Goal: Task Accomplishment & Management: Manage account settings

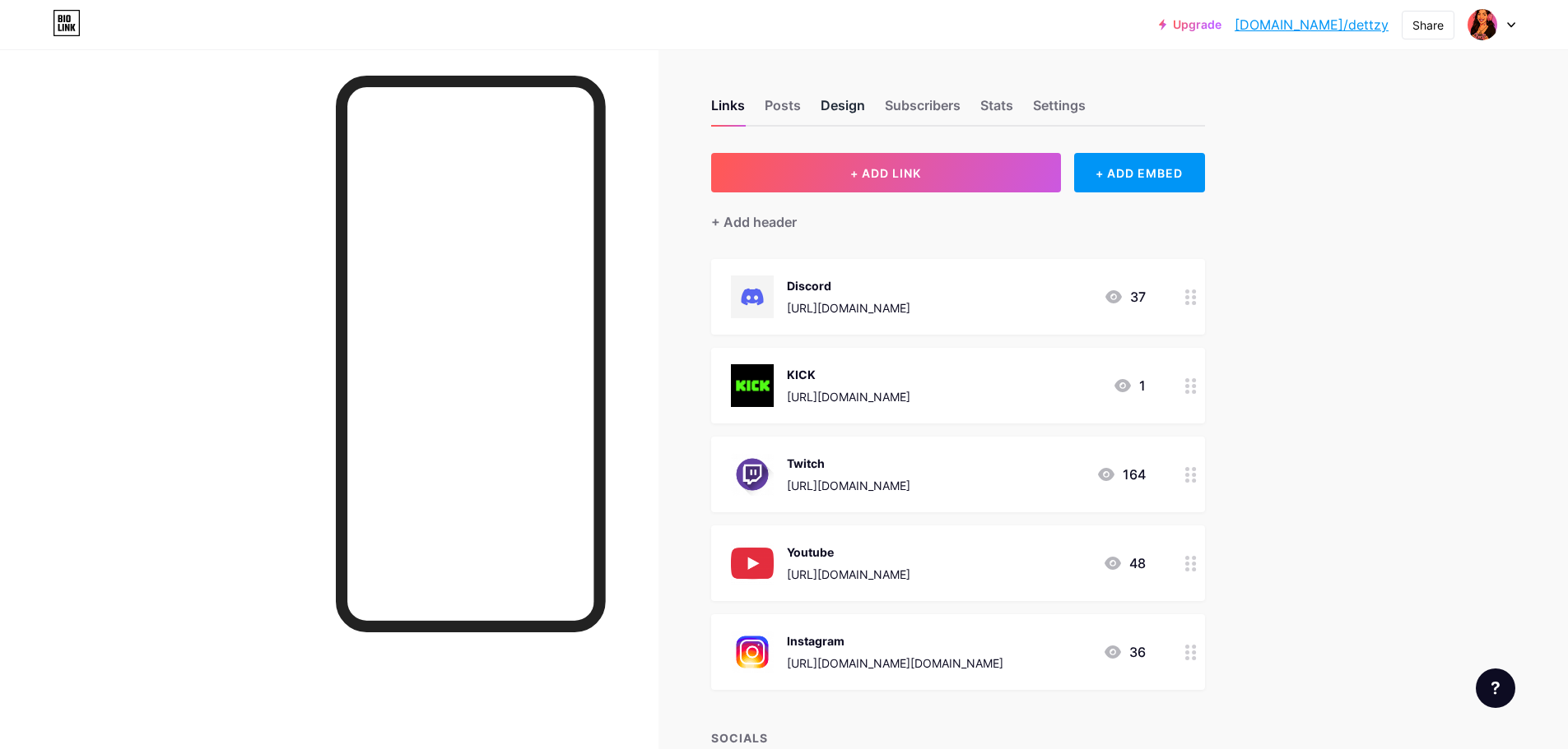
click at [858, 108] on div "Design" at bounding box center [842, 111] width 44 height 30
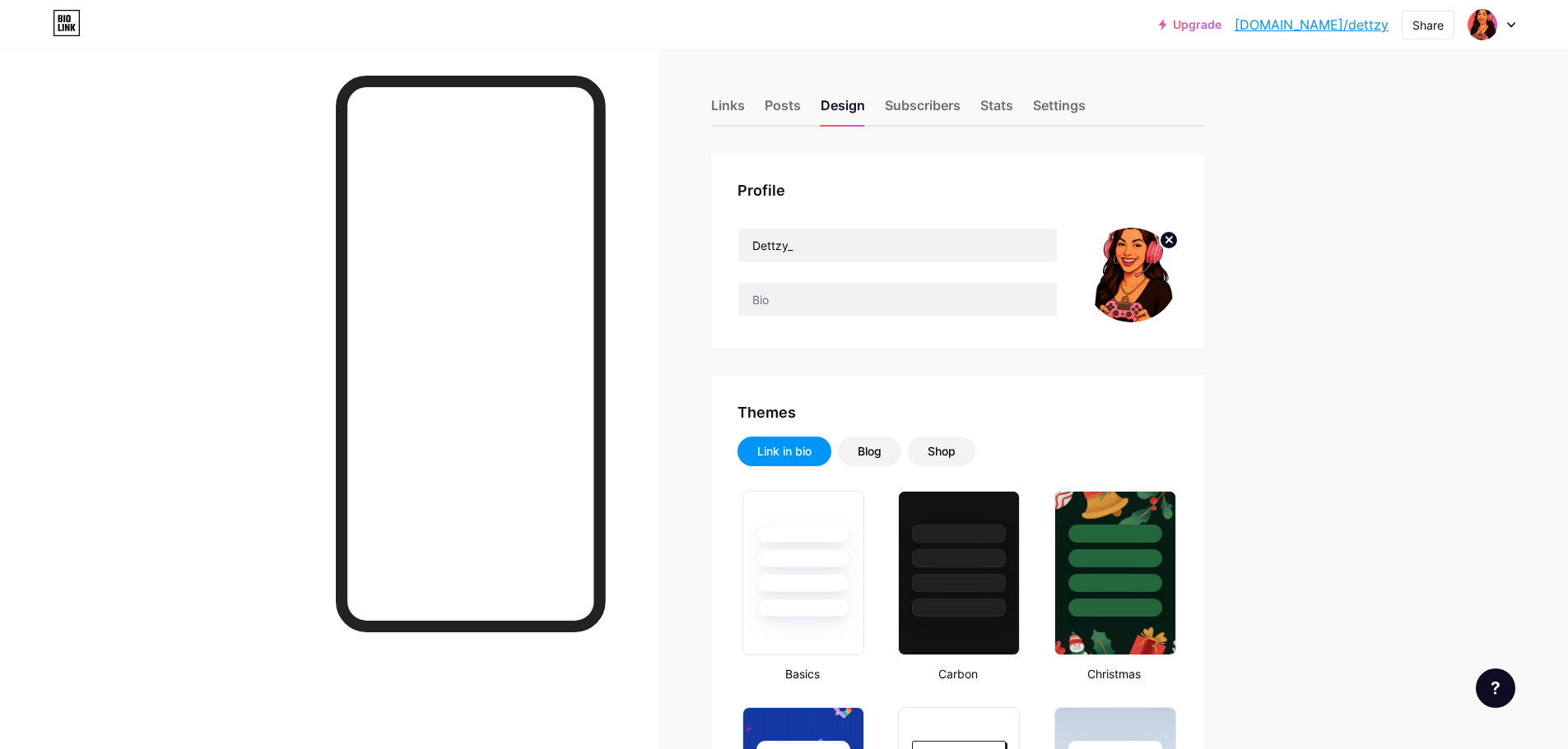
click at [1172, 240] on icon at bounding box center [1169, 241] width 20 height 20
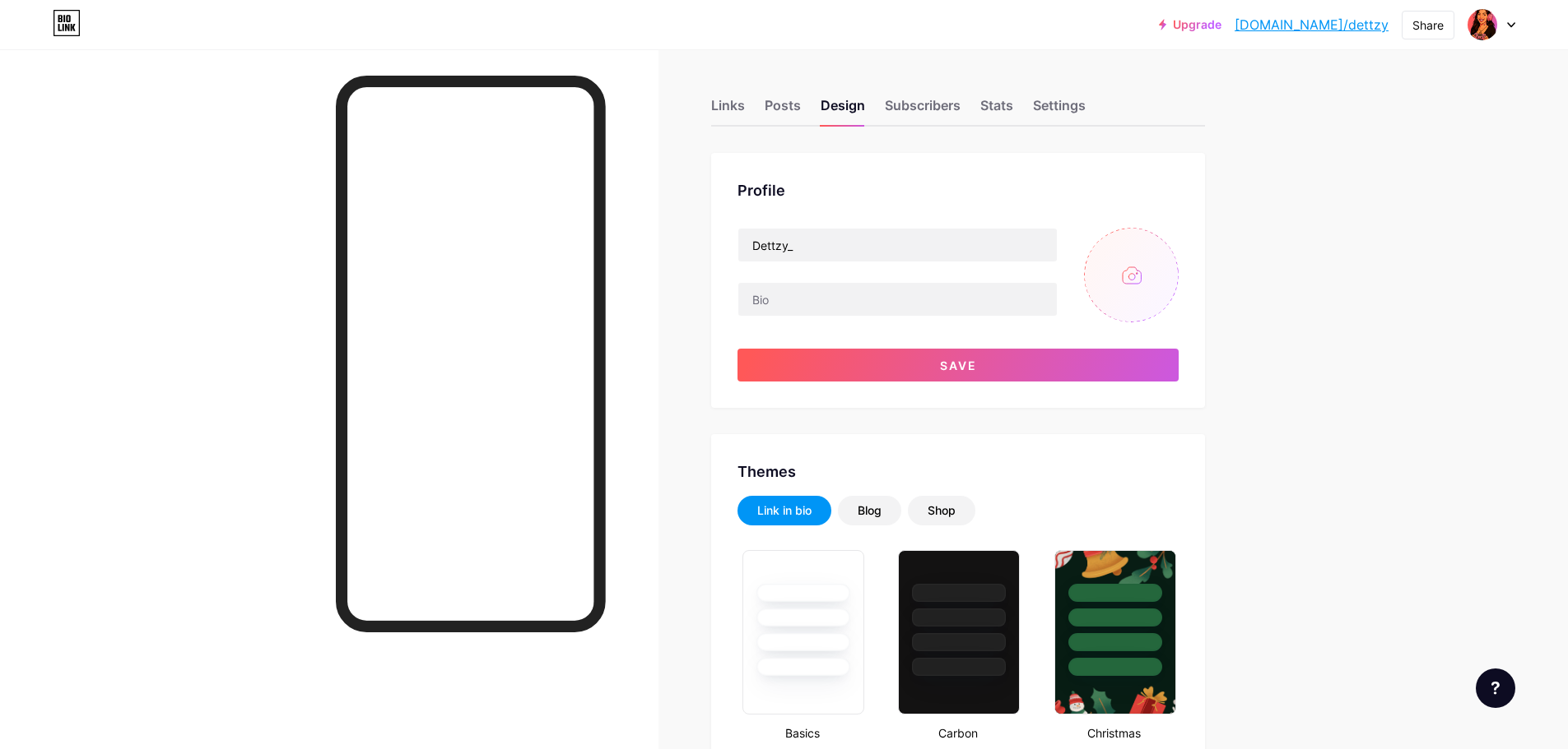
click at [1135, 271] on input "file" at bounding box center [1132, 275] width 95 height 95
type input "C:\fakepath\jjj.jpg"
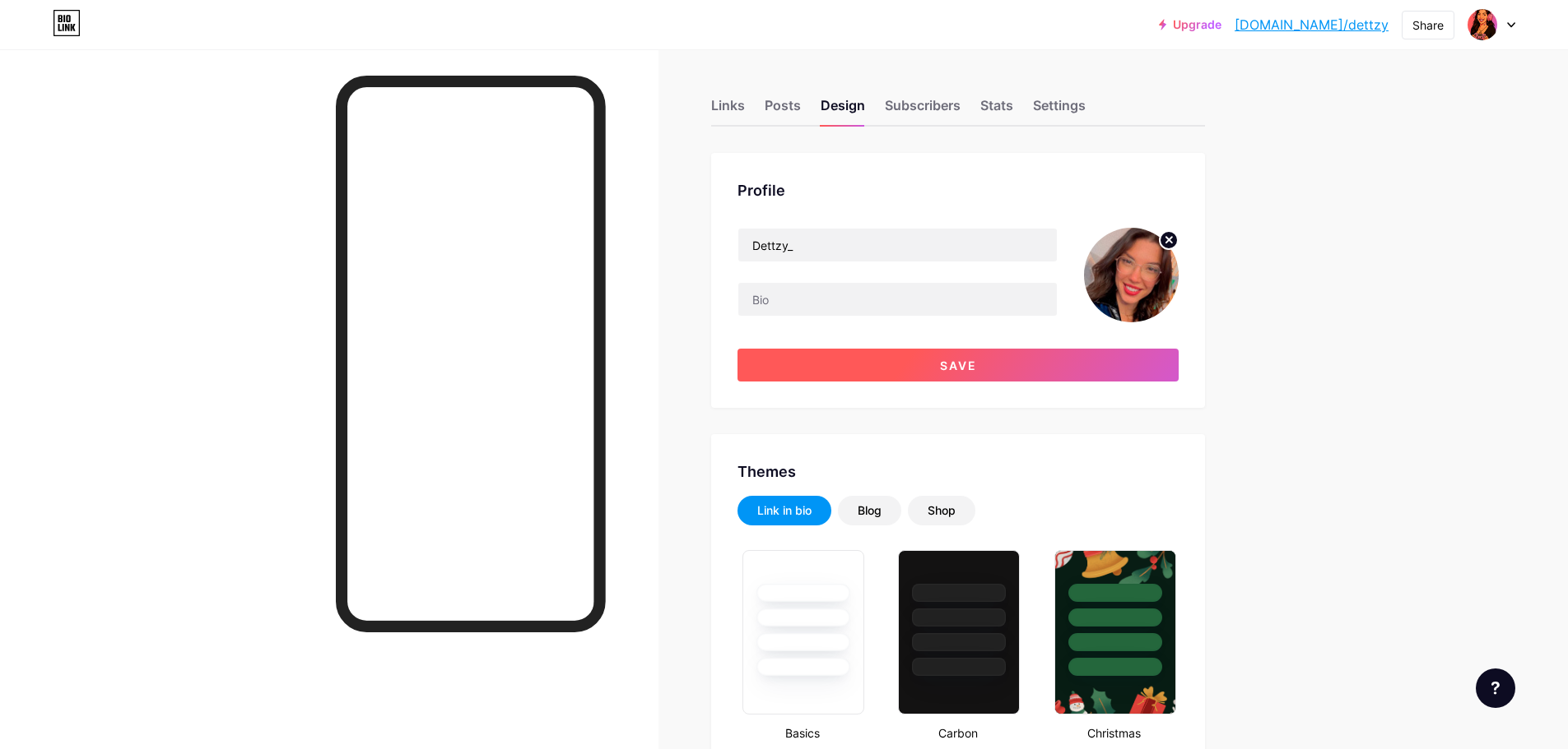
click at [892, 372] on button "Save" at bounding box center [958, 365] width 441 height 33
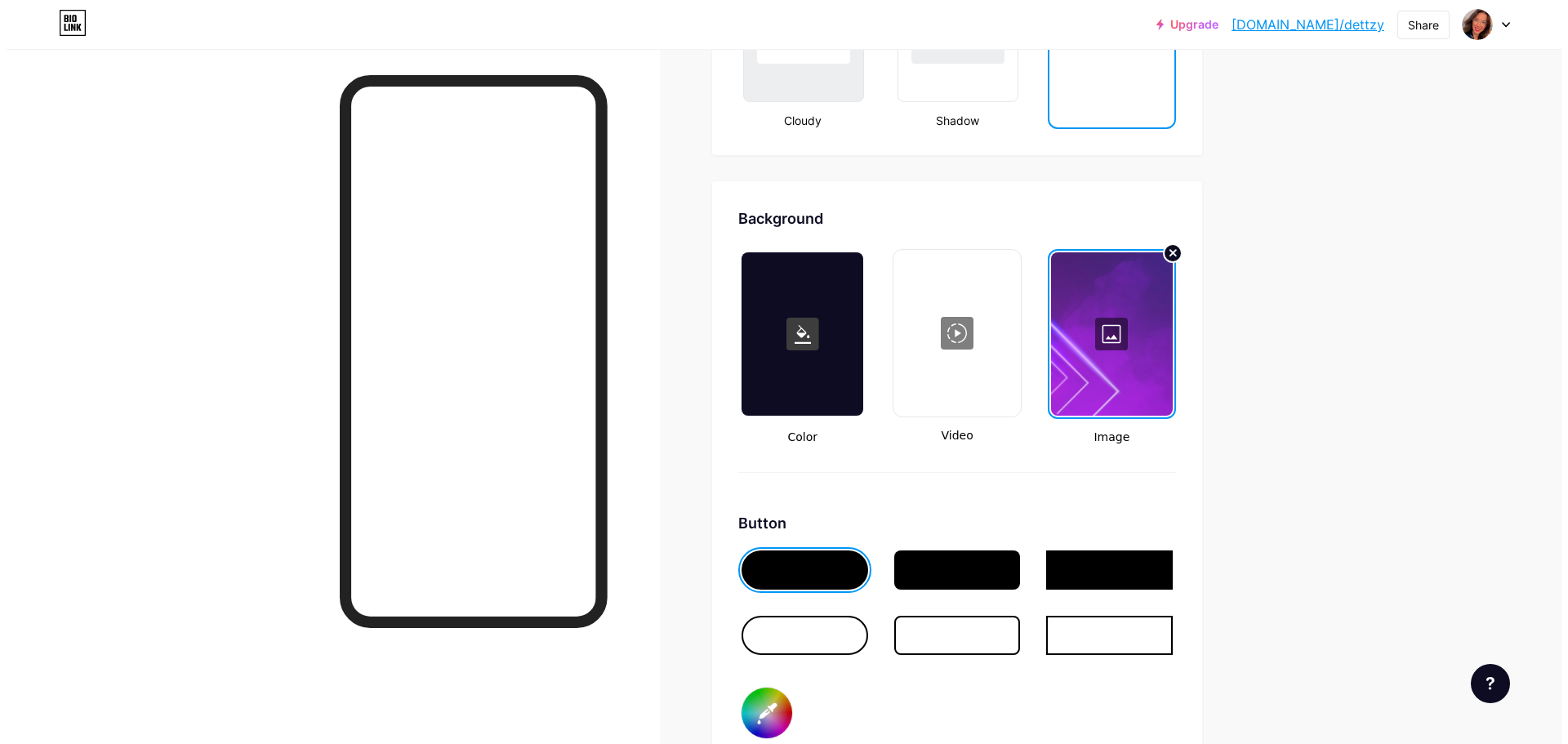
scroll to position [2043, 0]
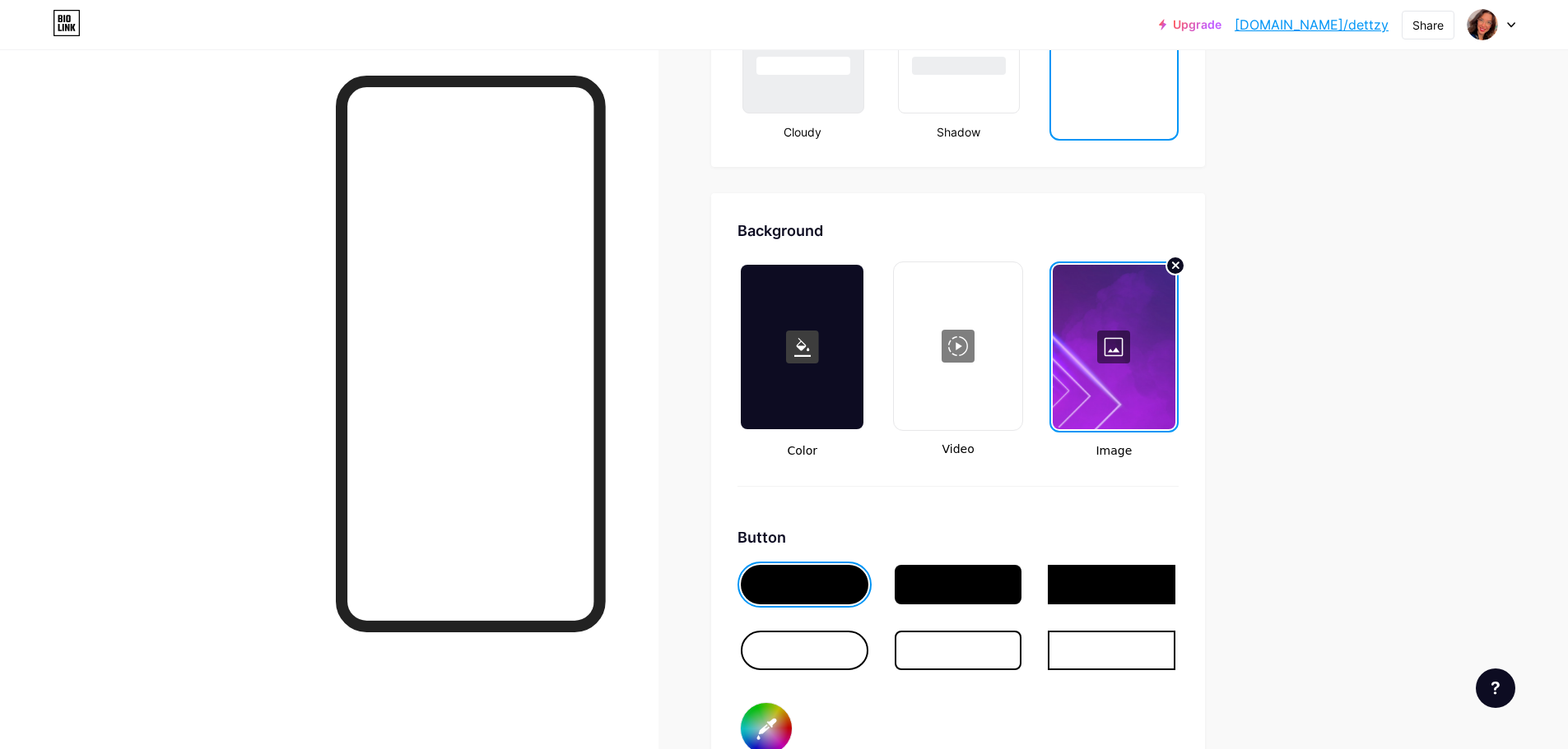
click at [963, 341] on div at bounding box center [957, 346] width 124 height 165
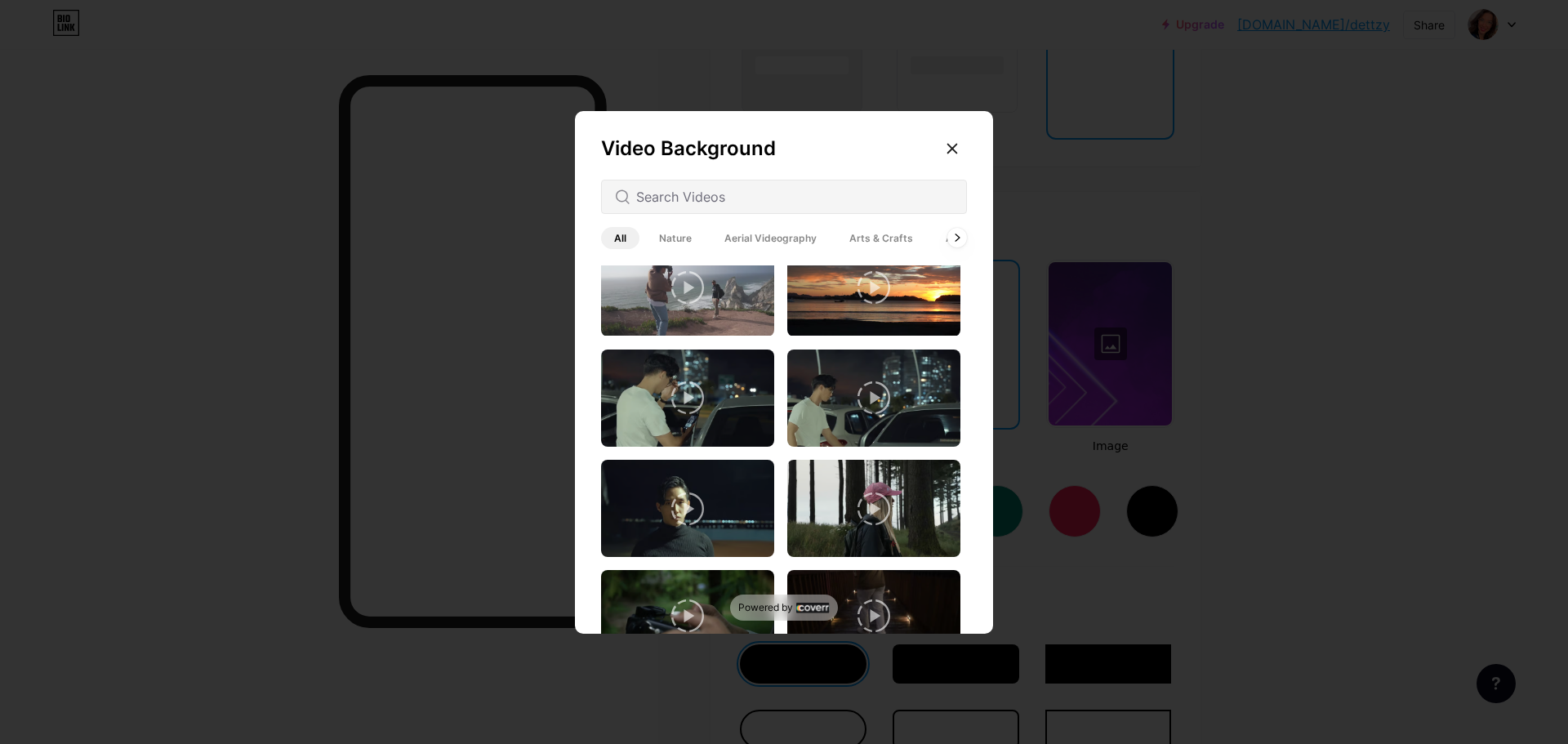
scroll to position [1389, 0]
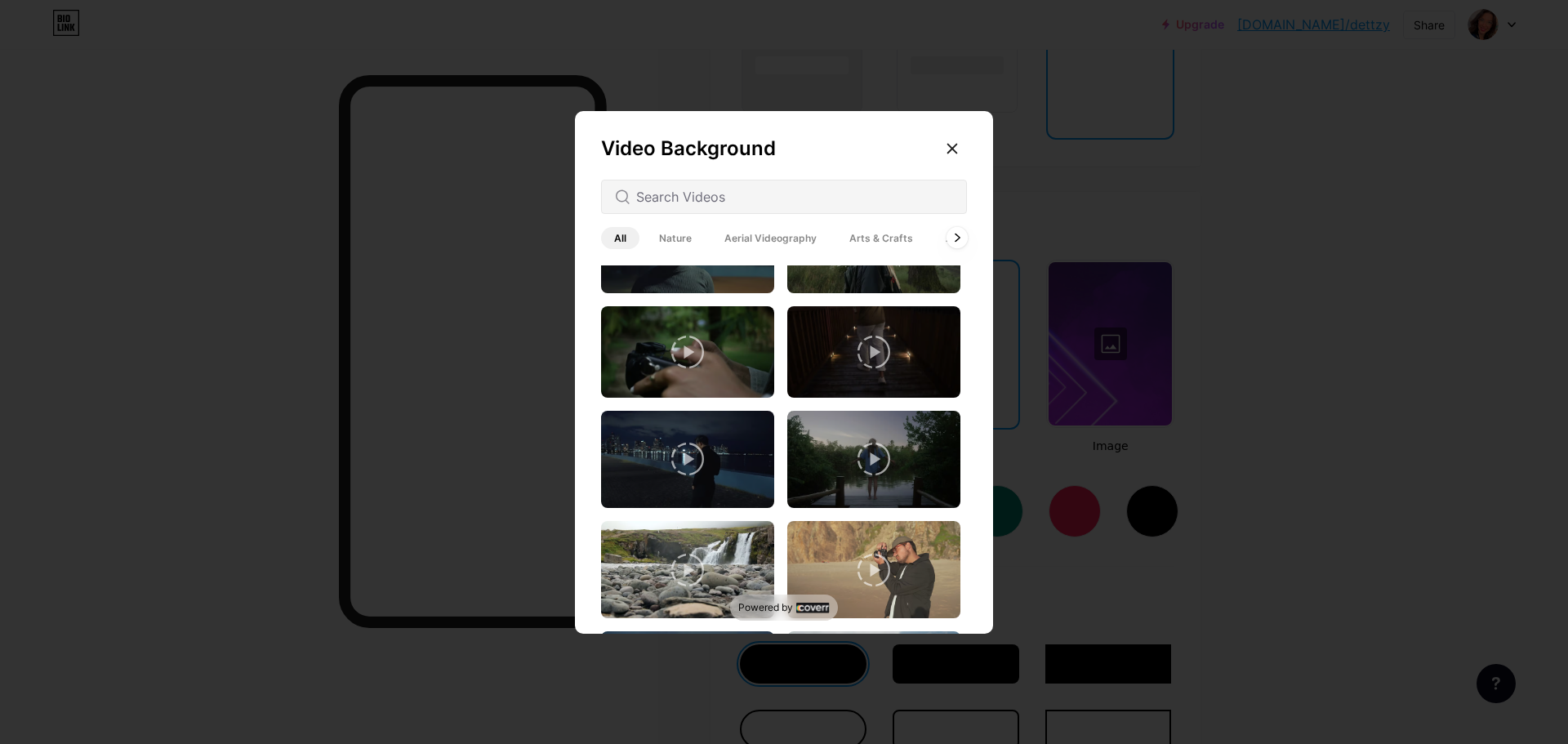
click at [956, 238] on icon at bounding box center [957, 238] width 7 height 9
click at [1297, 211] on div at bounding box center [784, 372] width 1568 height 744
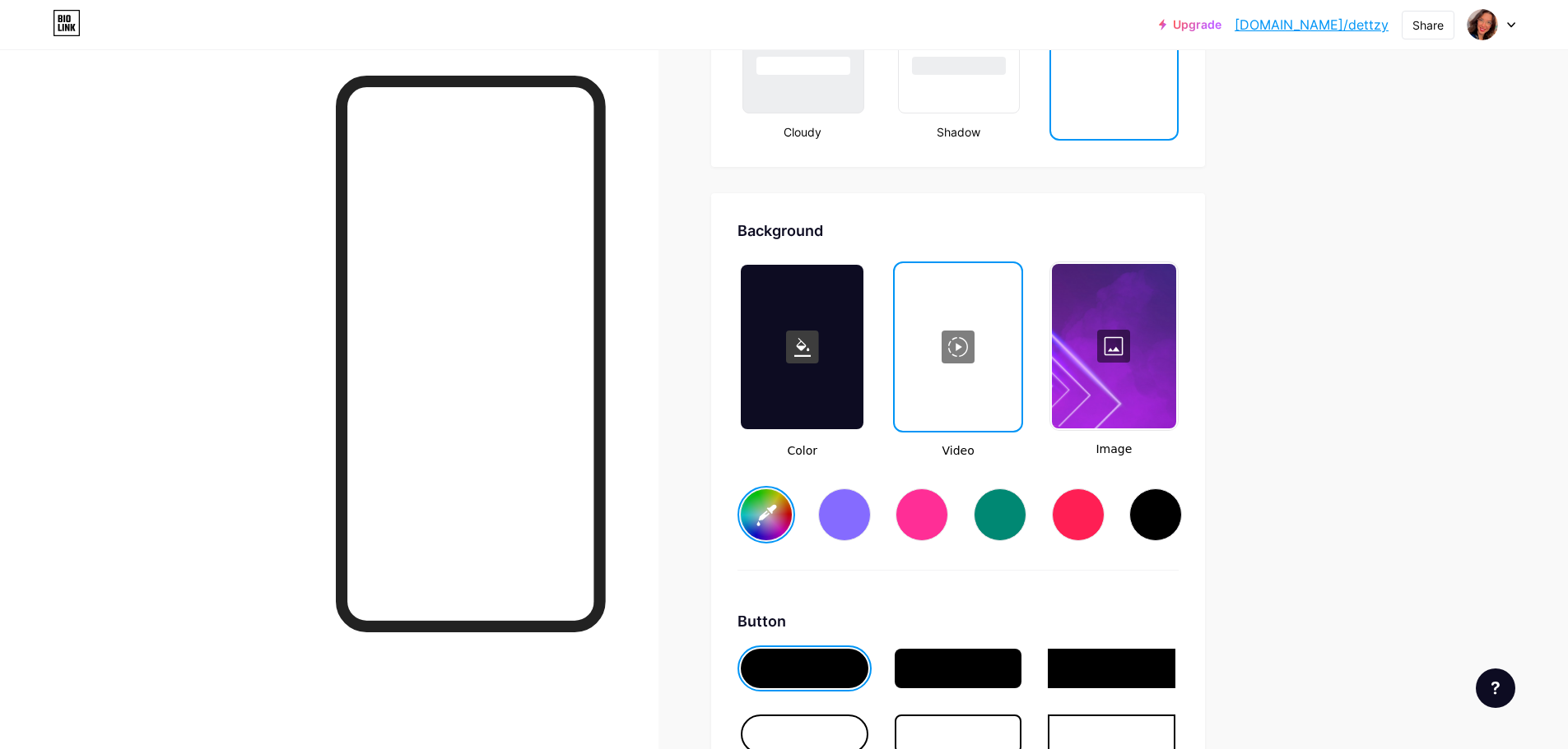
click at [1109, 340] on div at bounding box center [1113, 346] width 124 height 165
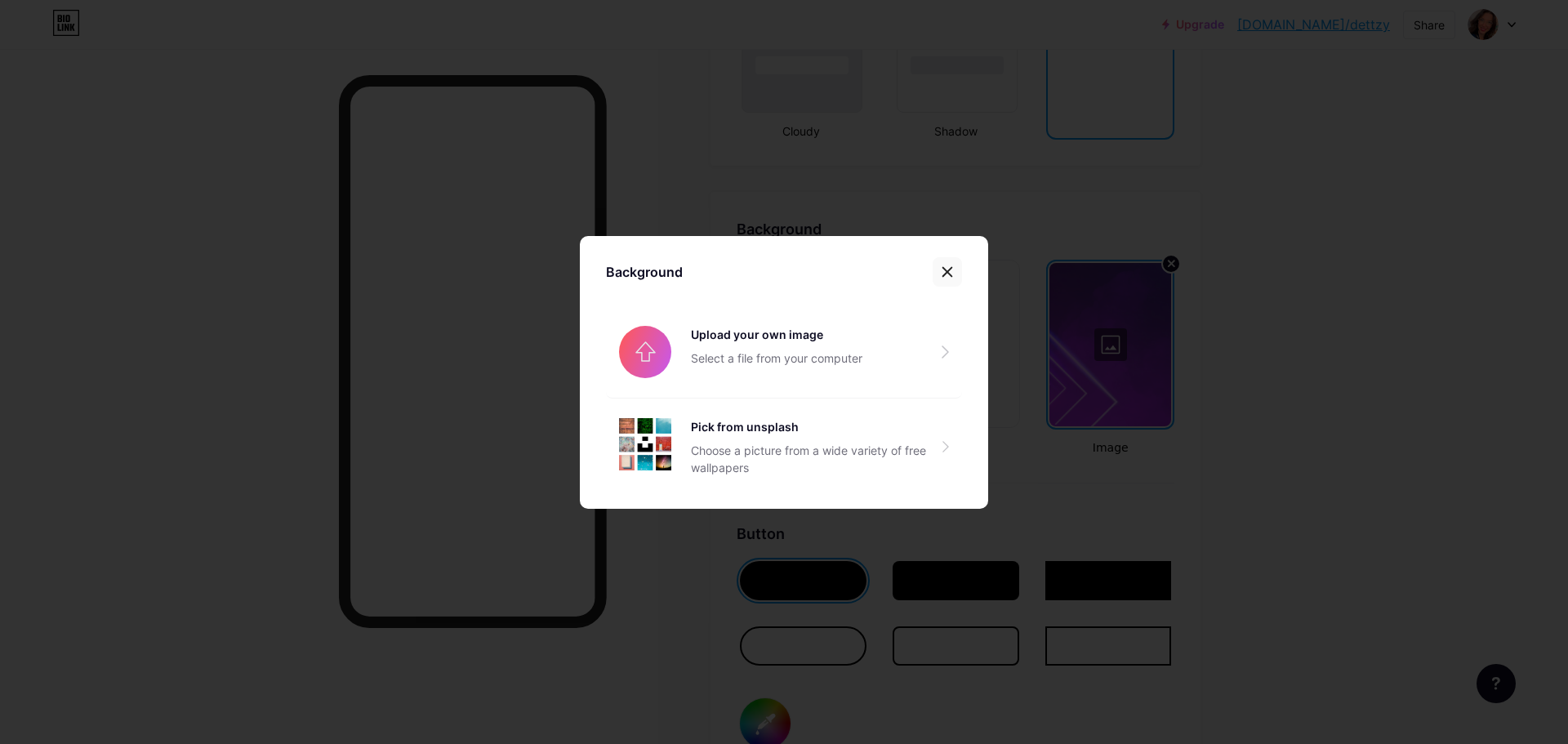
click at [934, 269] on div at bounding box center [948, 272] width 30 height 30
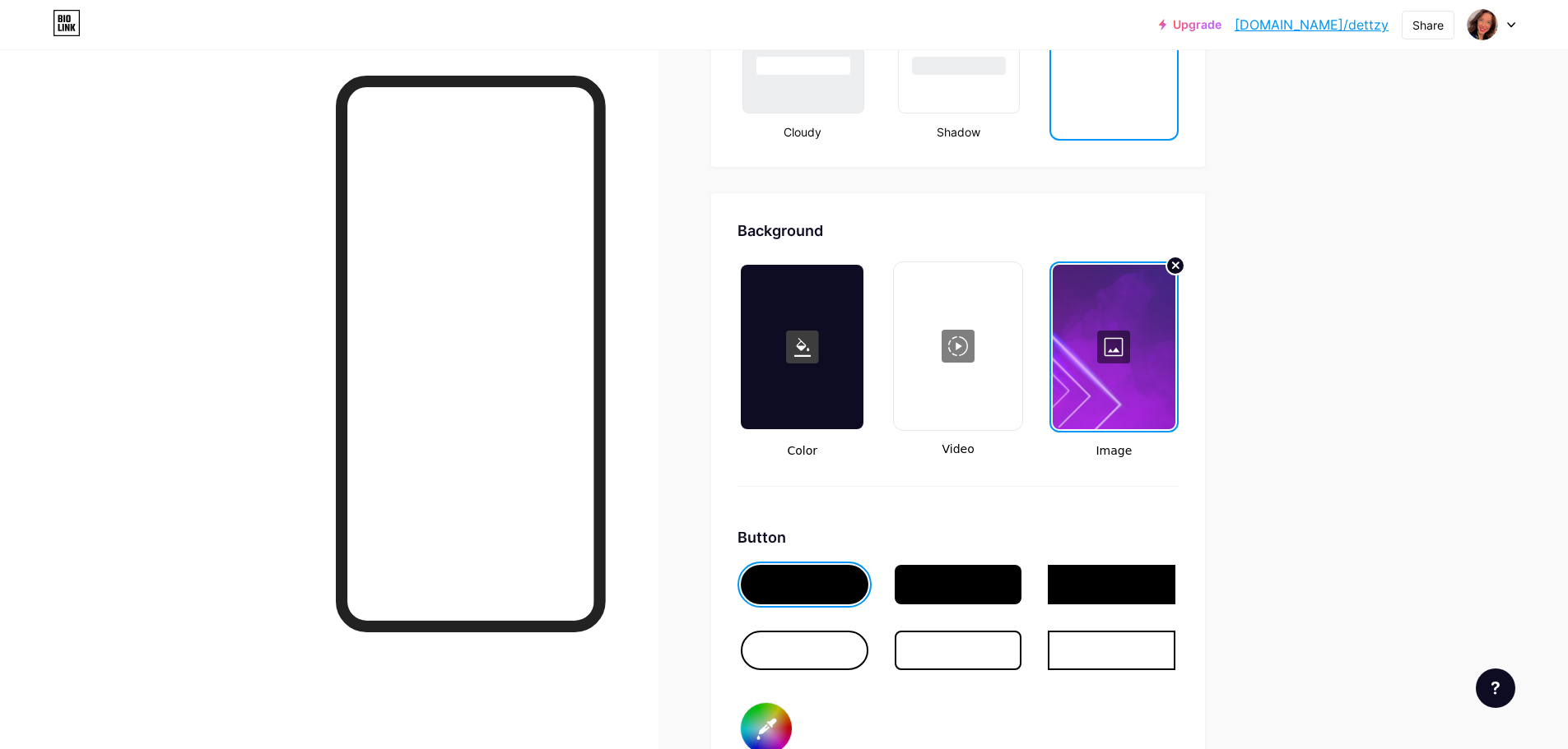
click at [963, 320] on div at bounding box center [957, 346] width 124 height 165
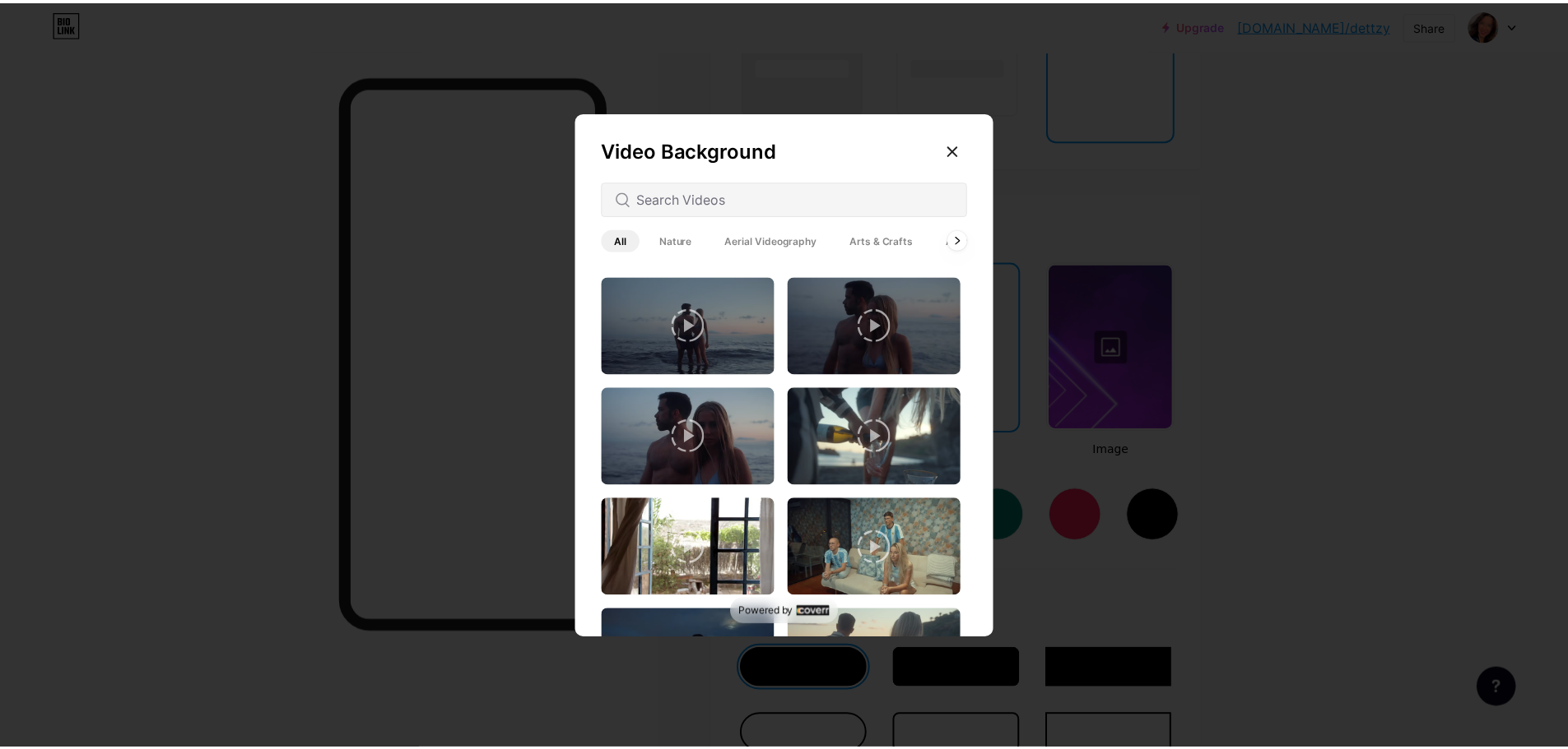
scroll to position [2376, 0]
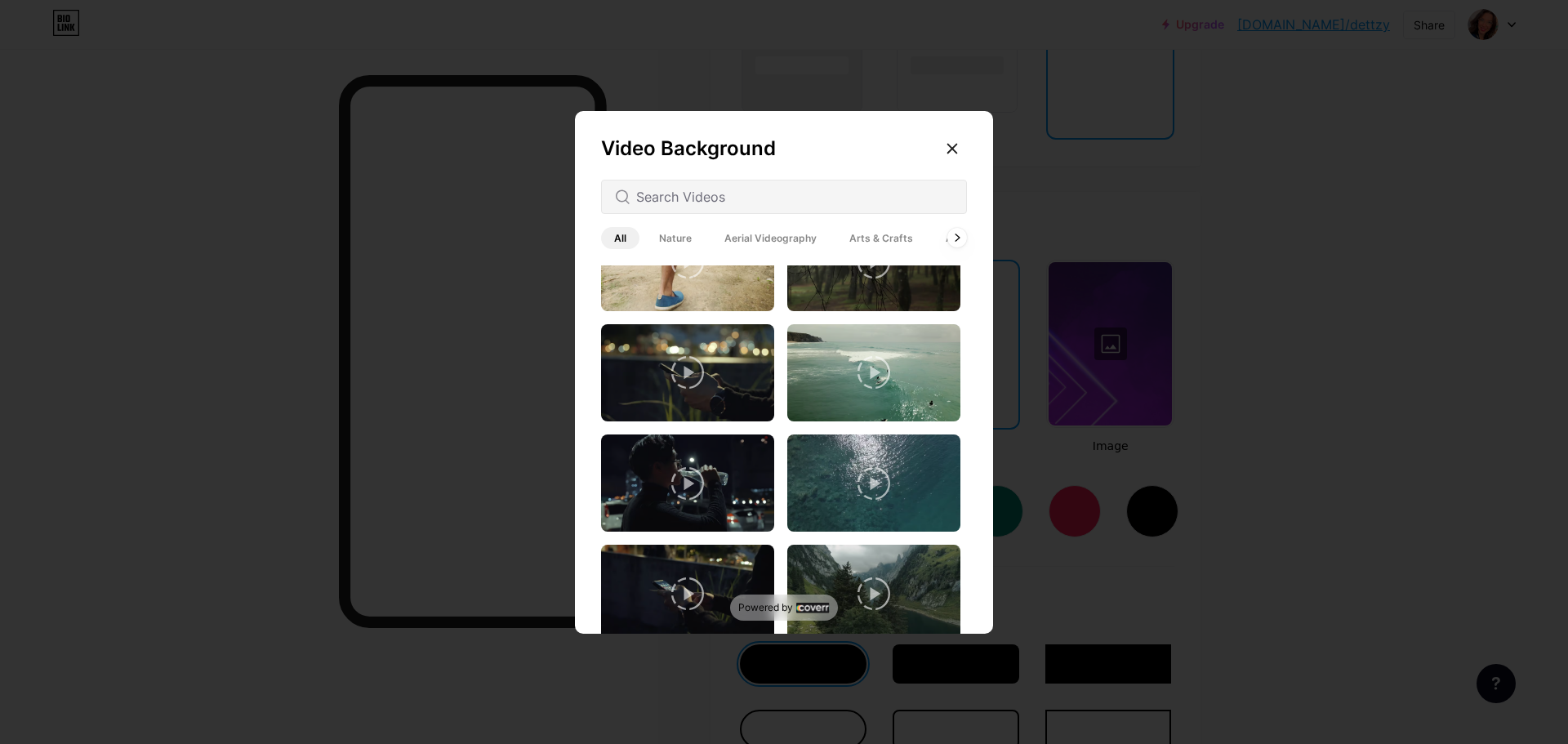
click at [1265, 383] on div at bounding box center [784, 372] width 1568 height 744
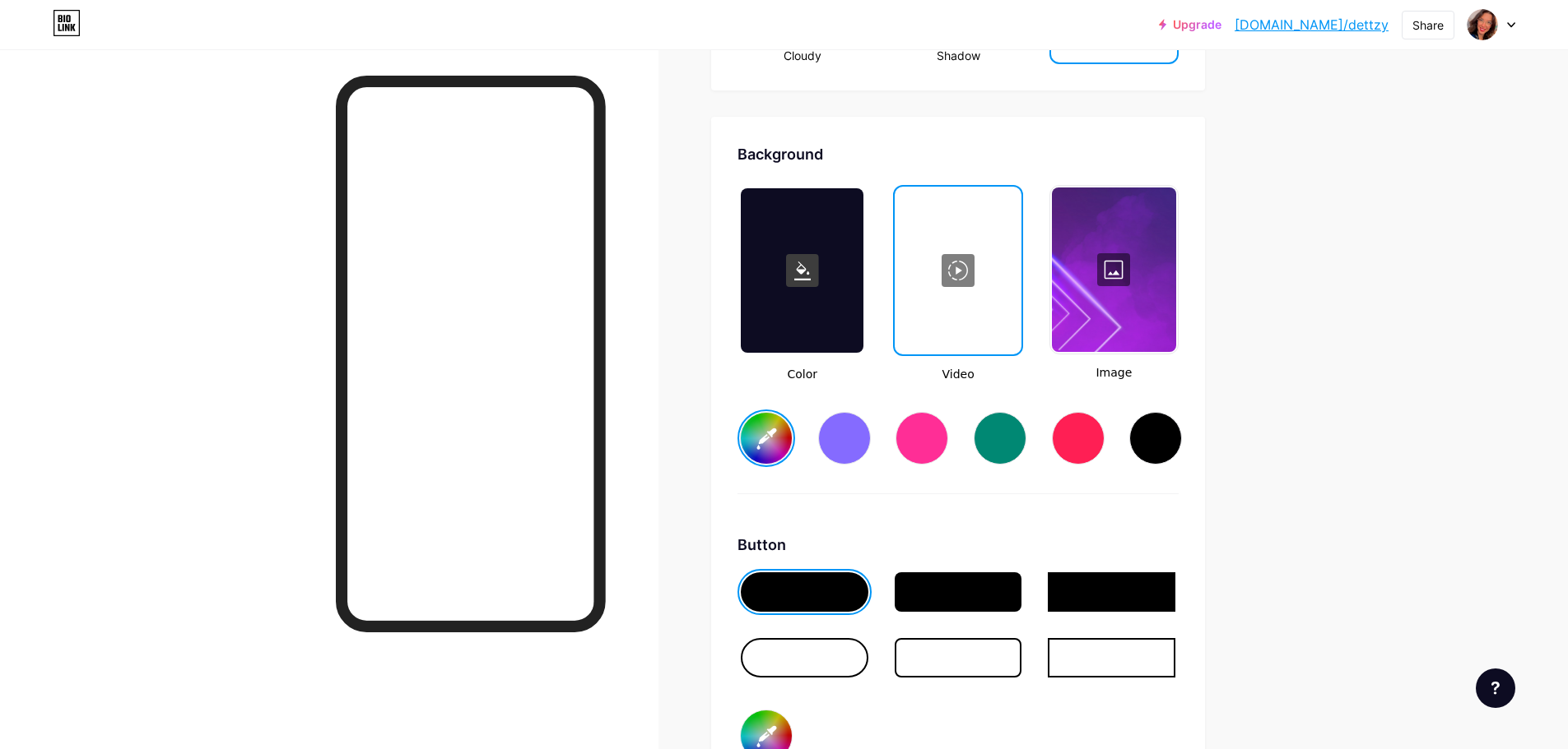
scroll to position [2221, 0]
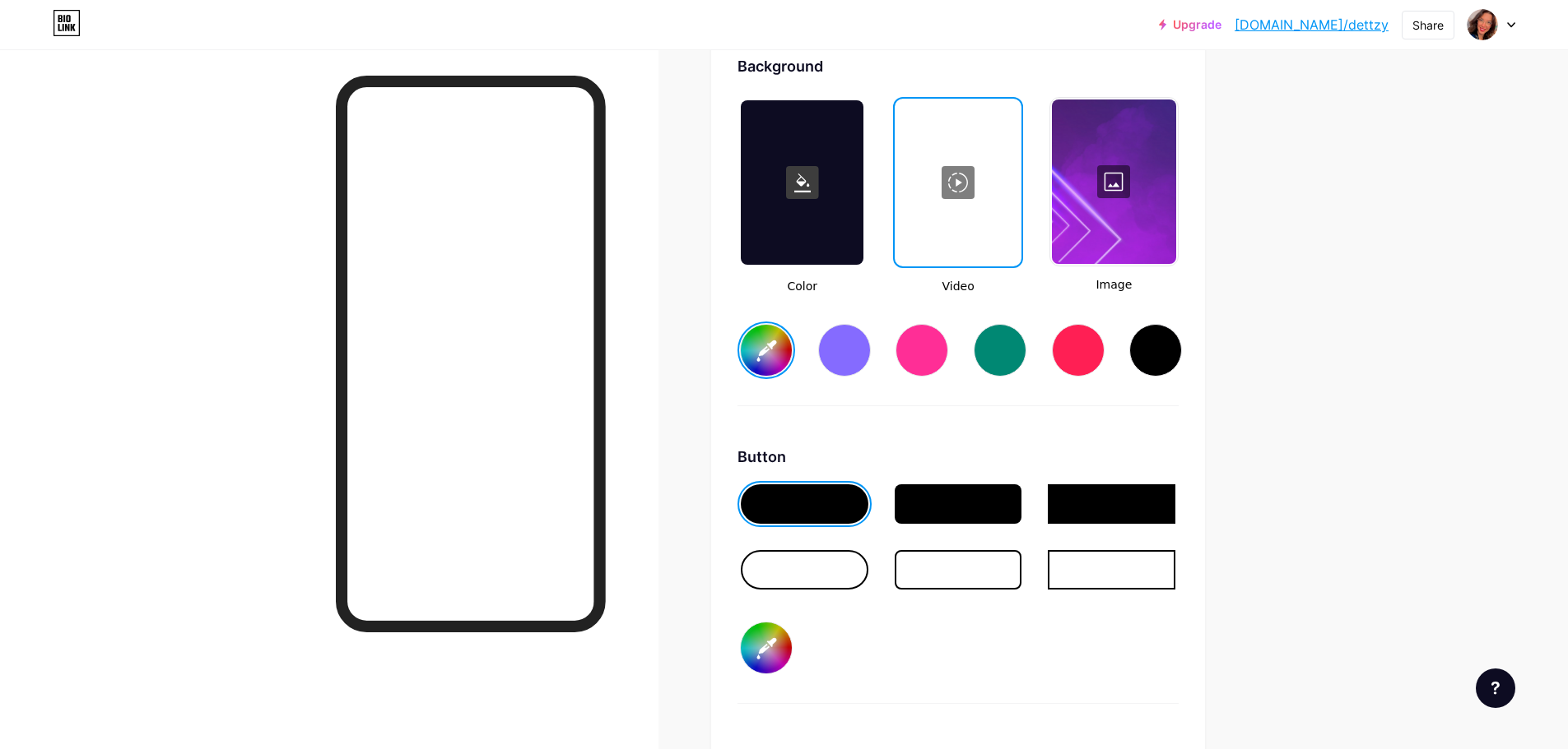
click at [942, 503] on div at bounding box center [958, 503] width 127 height 39
type input "#ffffff"
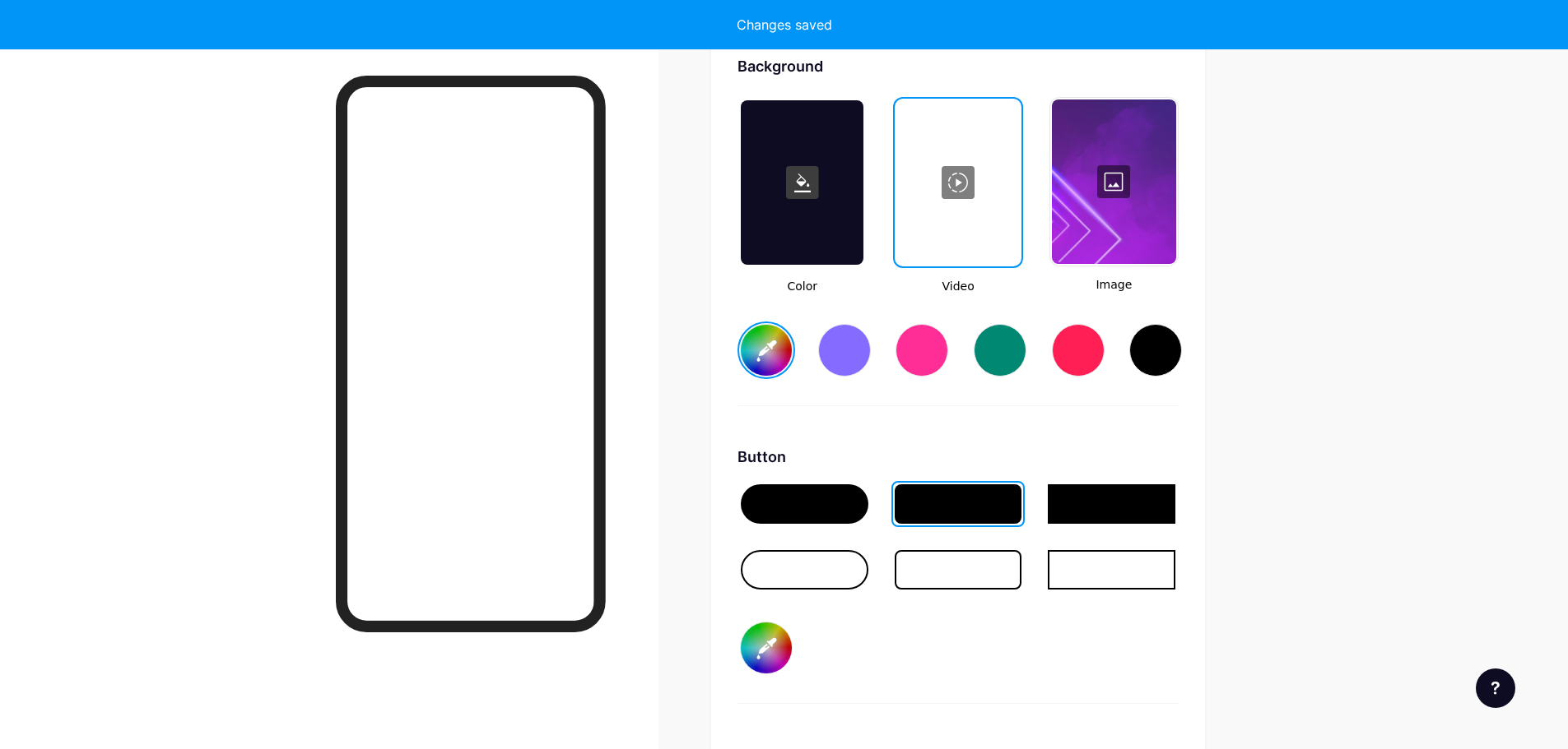
type input "#ffffff"
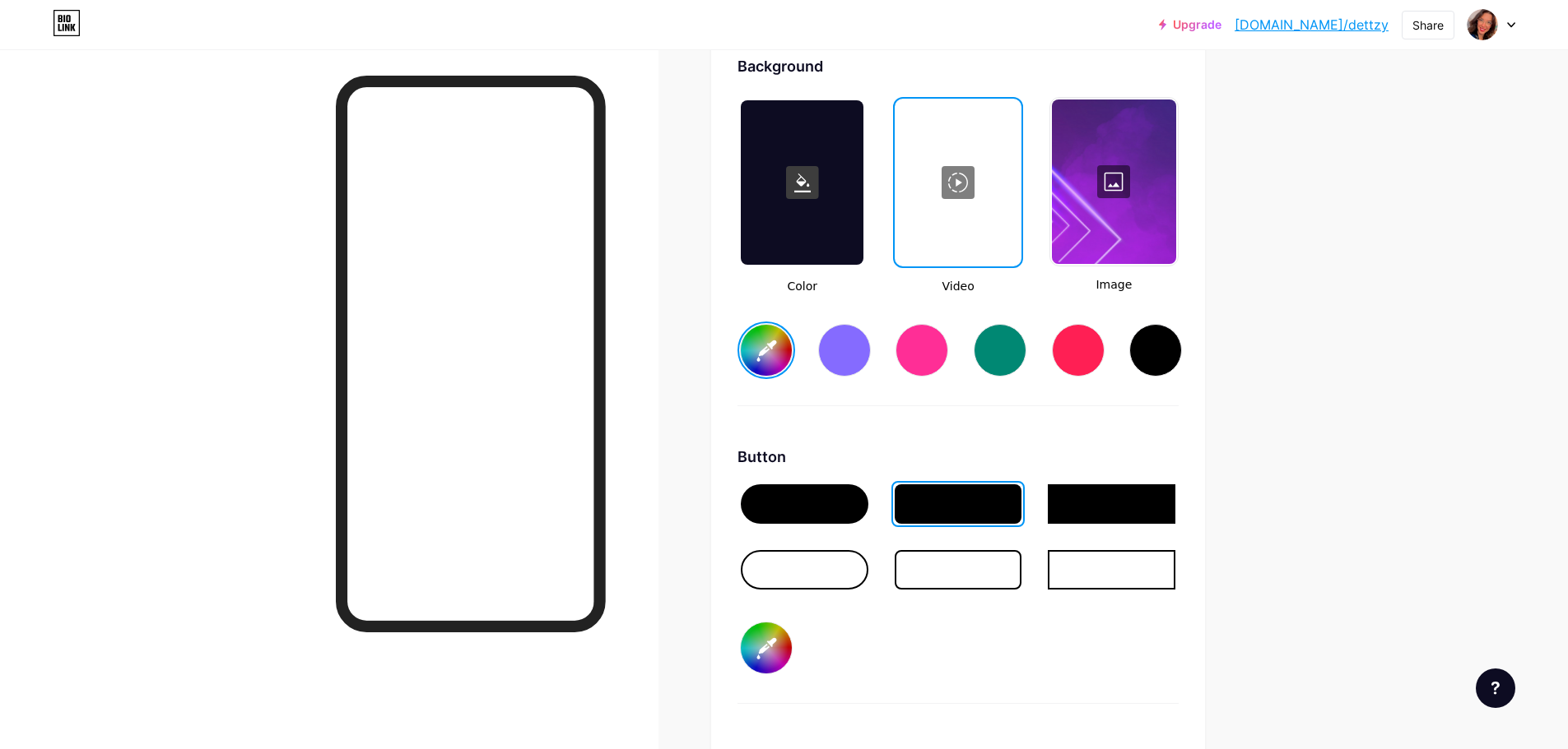
click at [1154, 208] on div at bounding box center [1113, 182] width 124 height 165
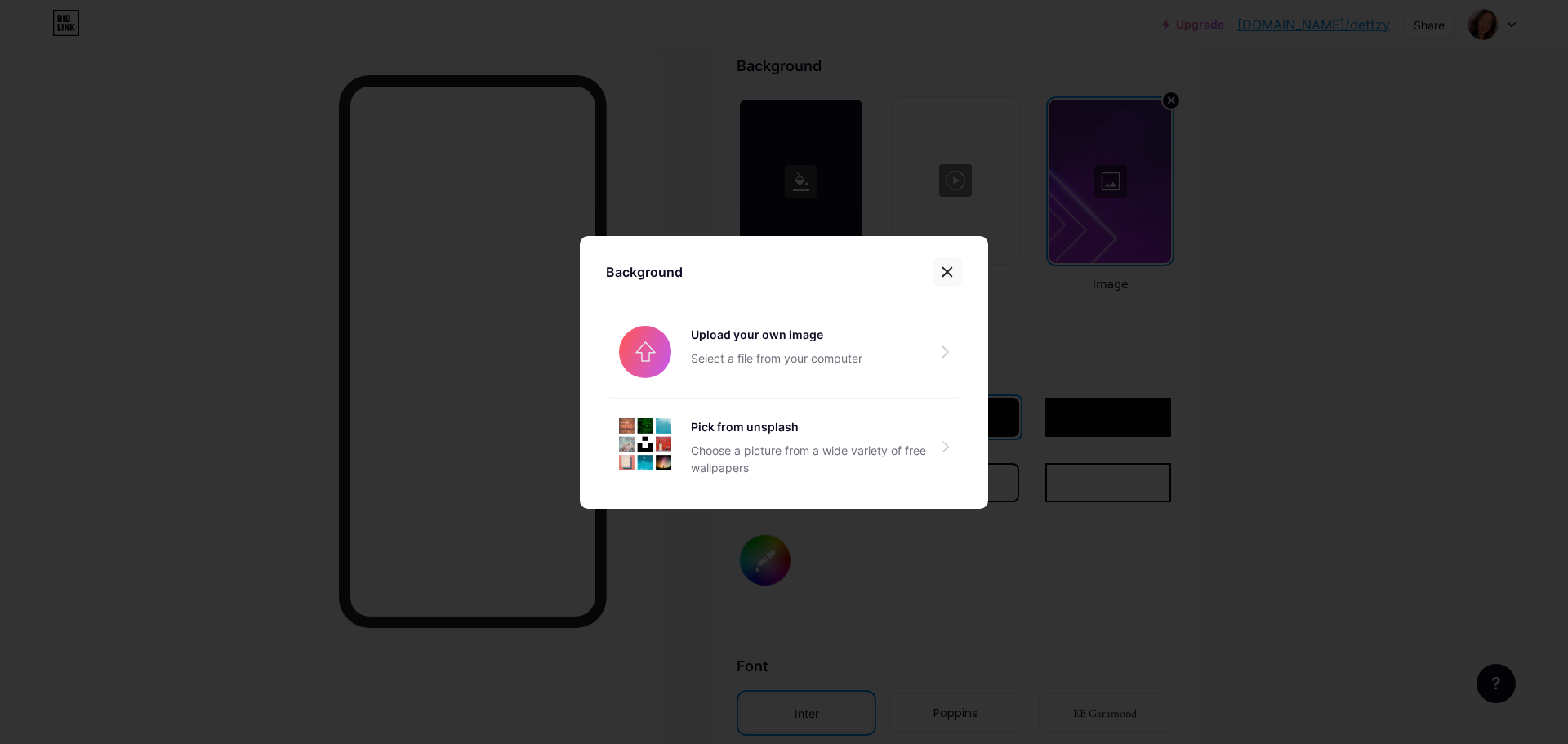
click at [938, 273] on div at bounding box center [948, 272] width 30 height 30
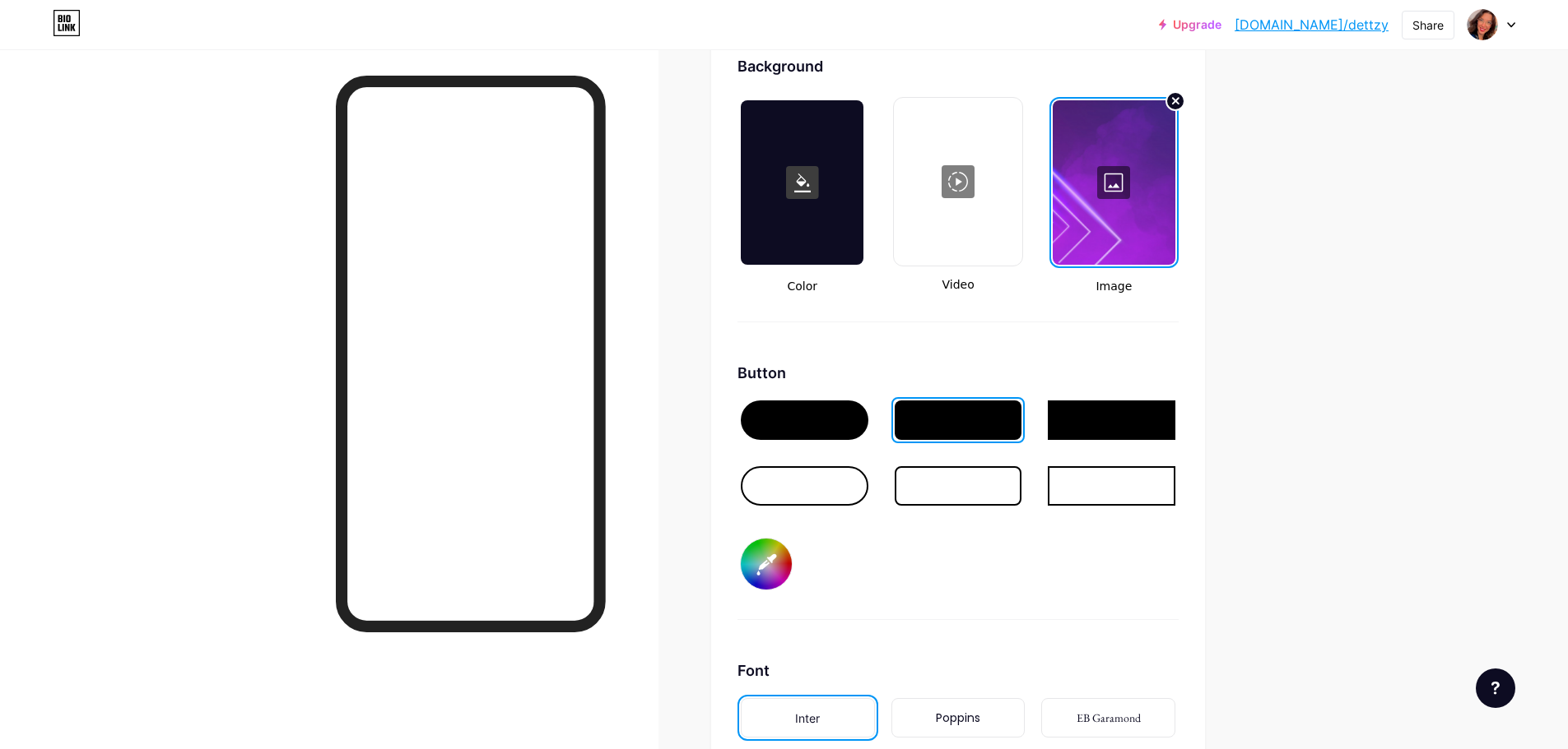
click at [961, 479] on div at bounding box center [958, 485] width 127 height 39
click at [987, 429] on div at bounding box center [958, 419] width 127 height 39
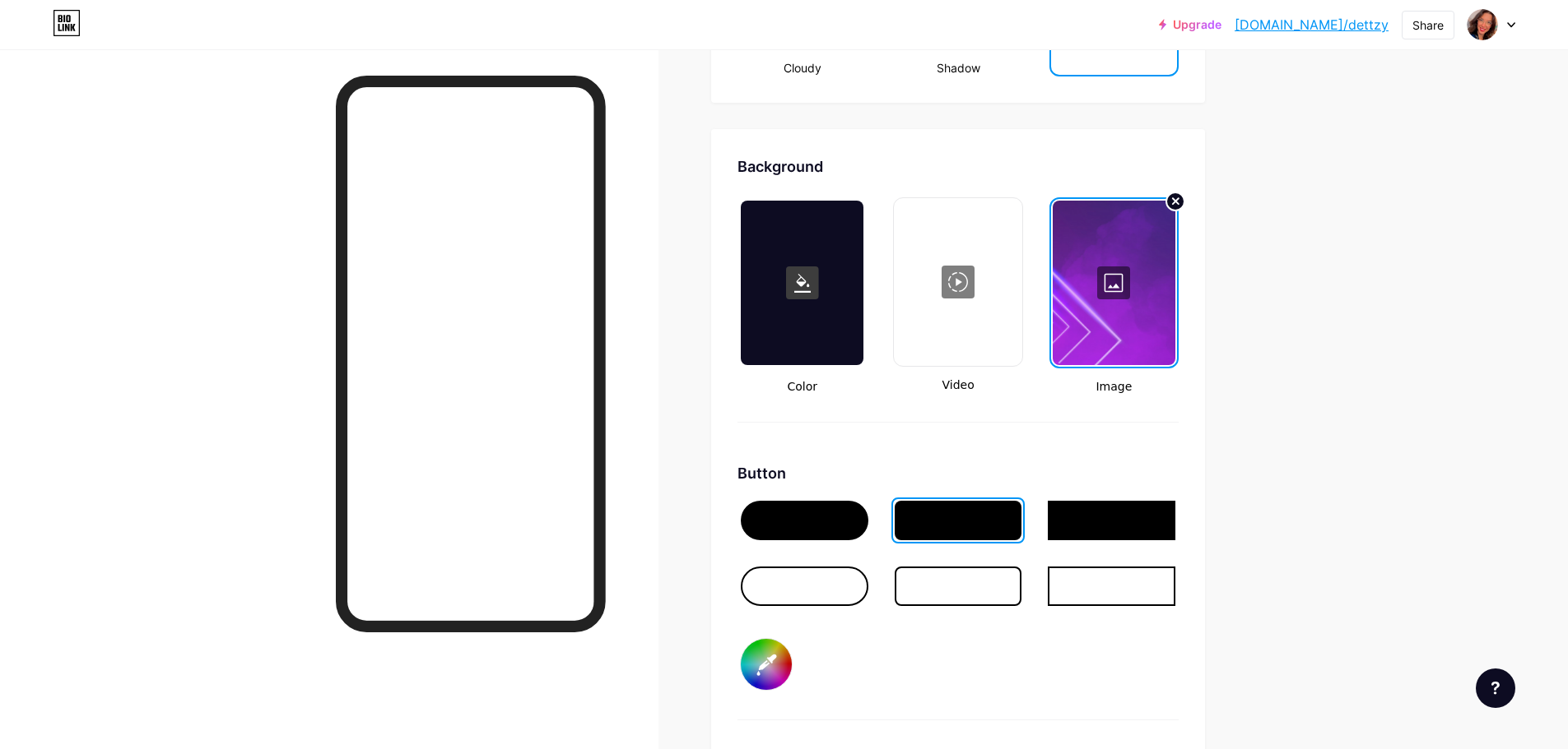
scroll to position [1974, 0]
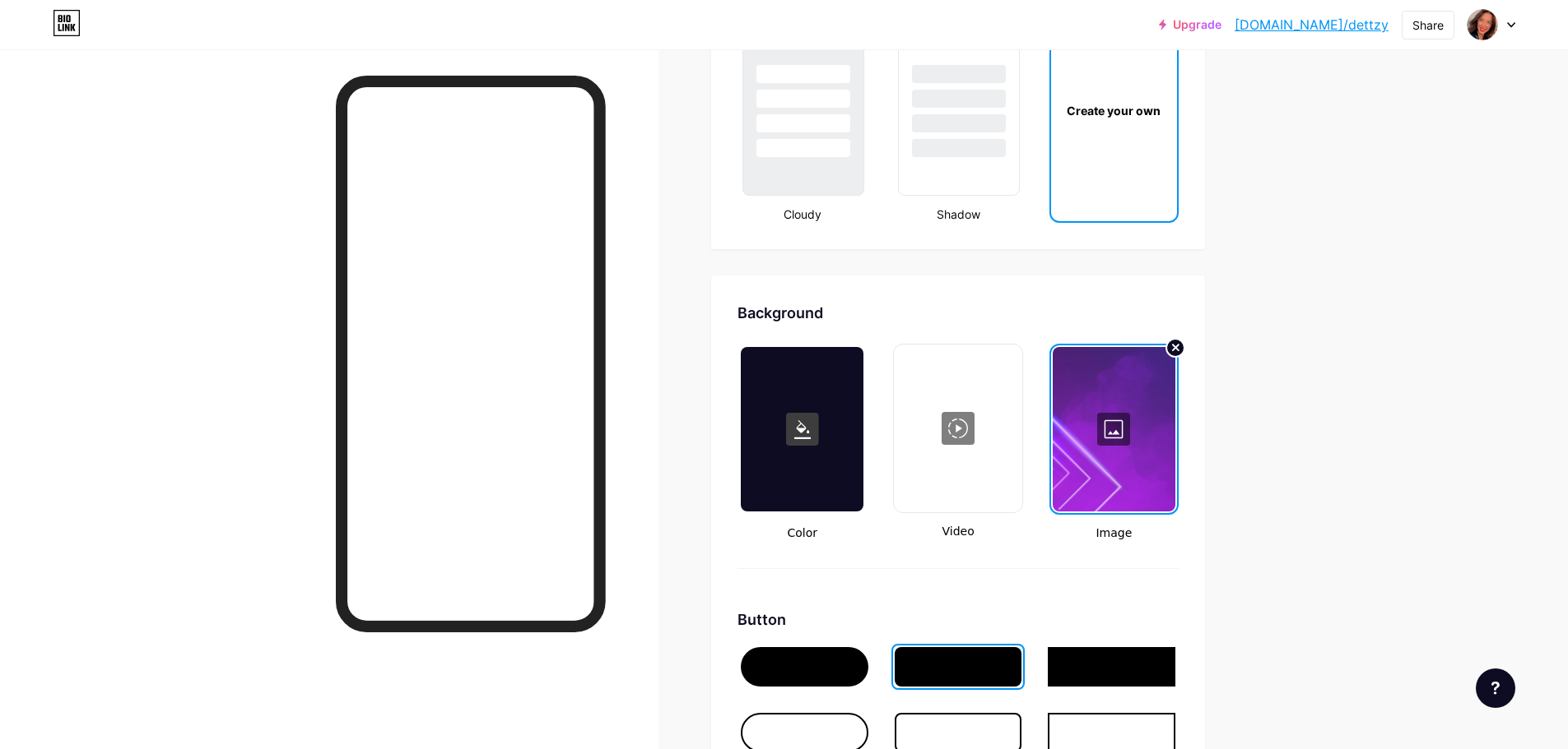
click at [1123, 440] on div at bounding box center [1113, 429] width 122 height 165
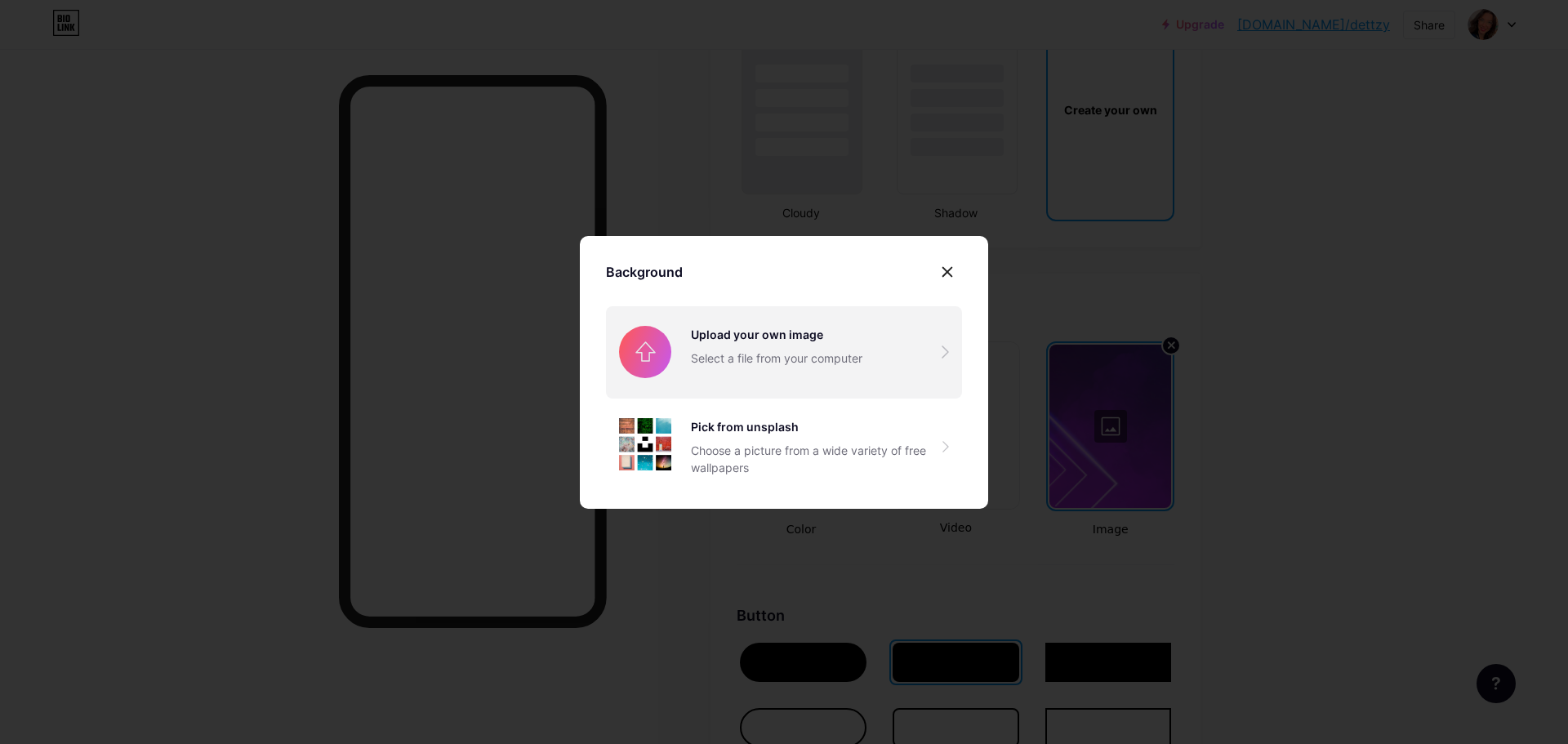
click at [853, 361] on input "file" at bounding box center [783, 352] width 356 height 92
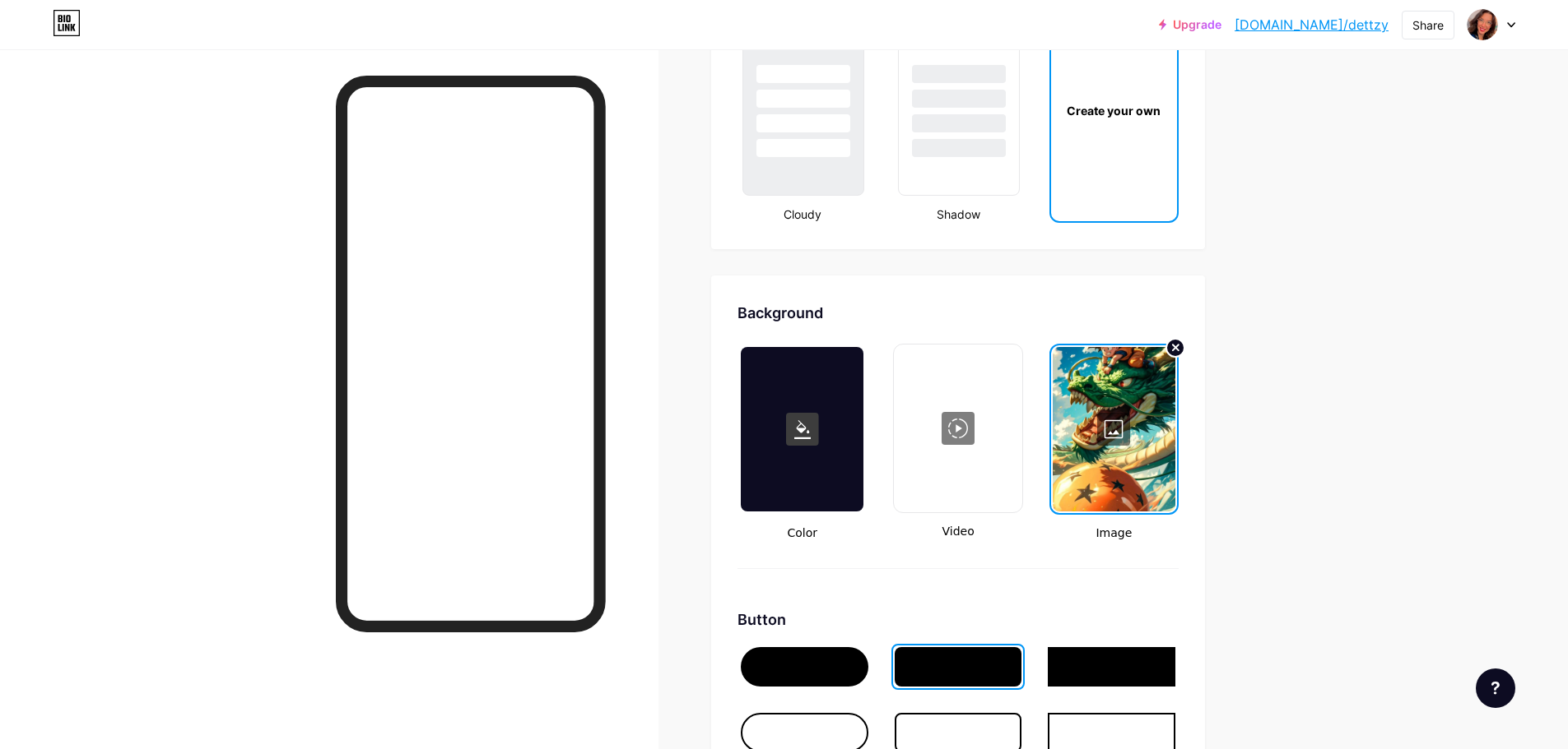
click at [1113, 435] on div at bounding box center [1113, 429] width 122 height 165
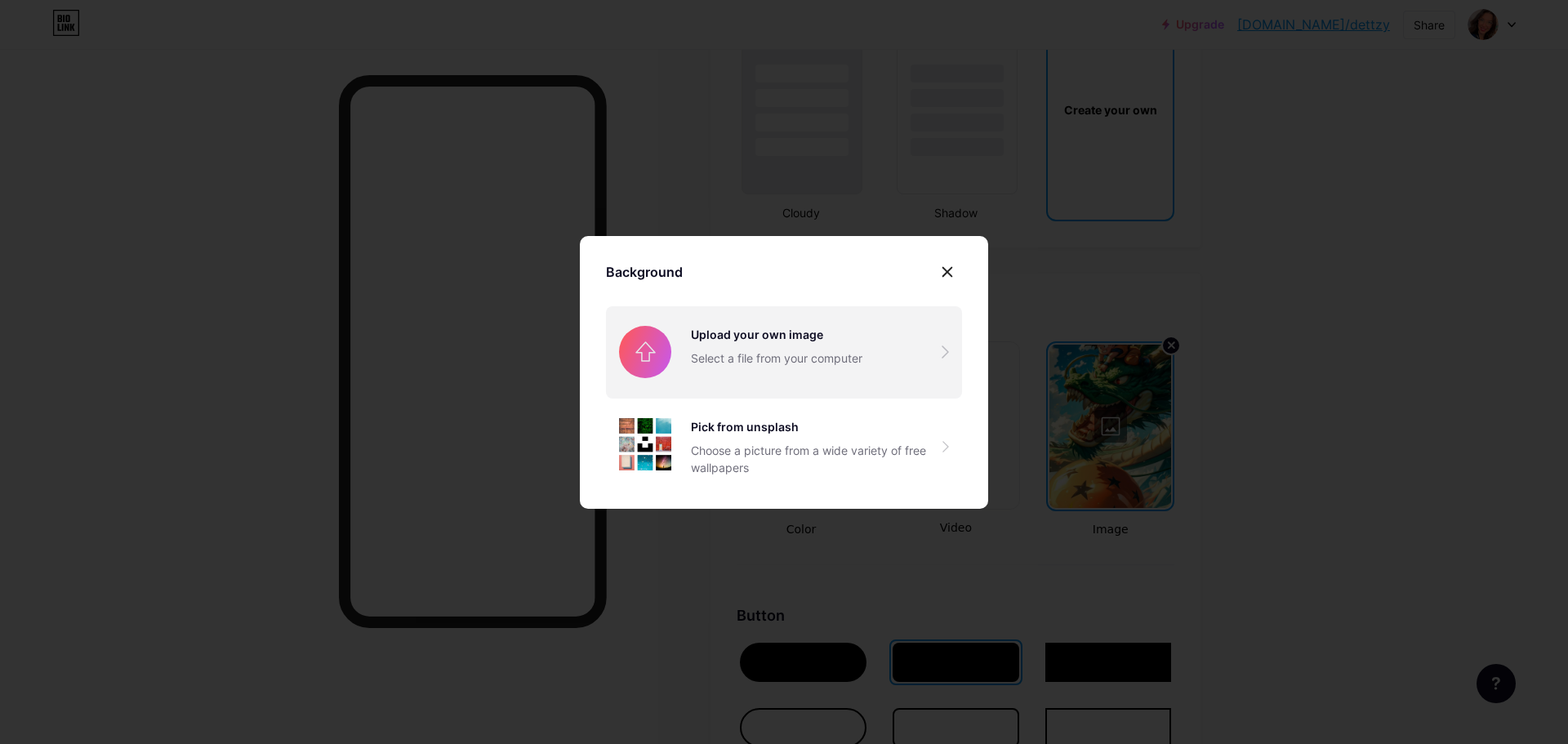
click at [806, 341] on input "file" at bounding box center [783, 352] width 356 height 92
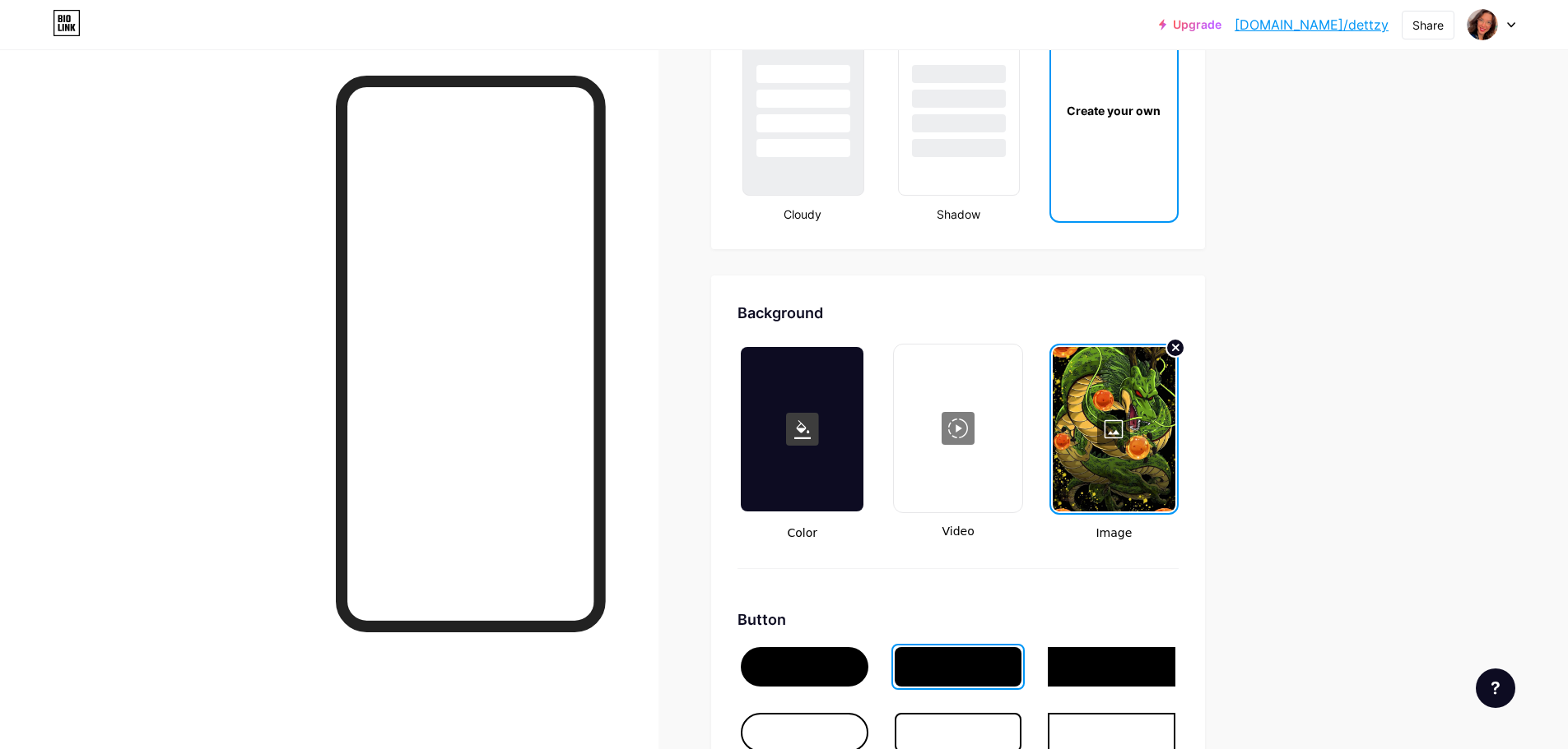
click at [1124, 424] on div at bounding box center [1113, 429] width 122 height 165
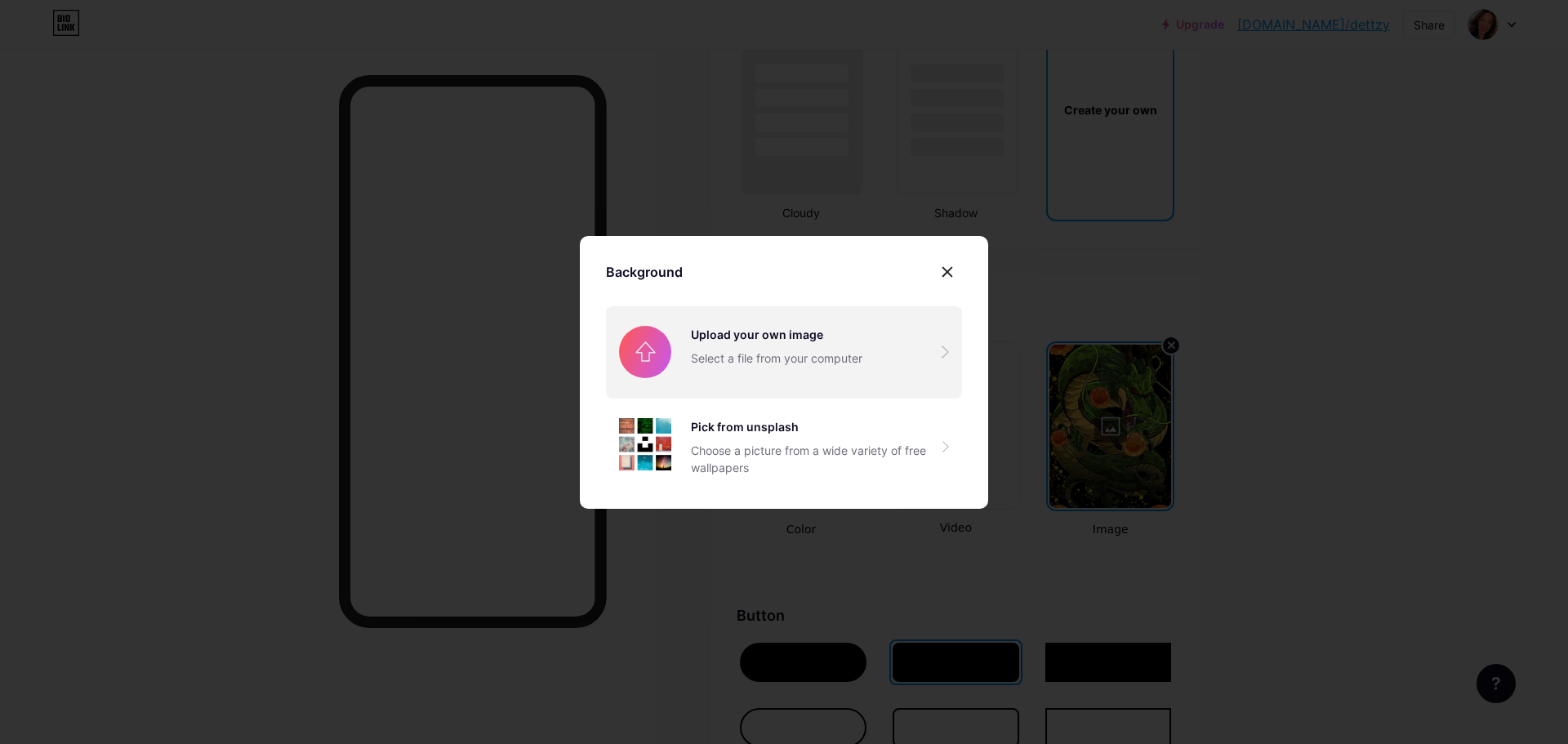
click at [756, 365] on input "file" at bounding box center [783, 352] width 356 height 92
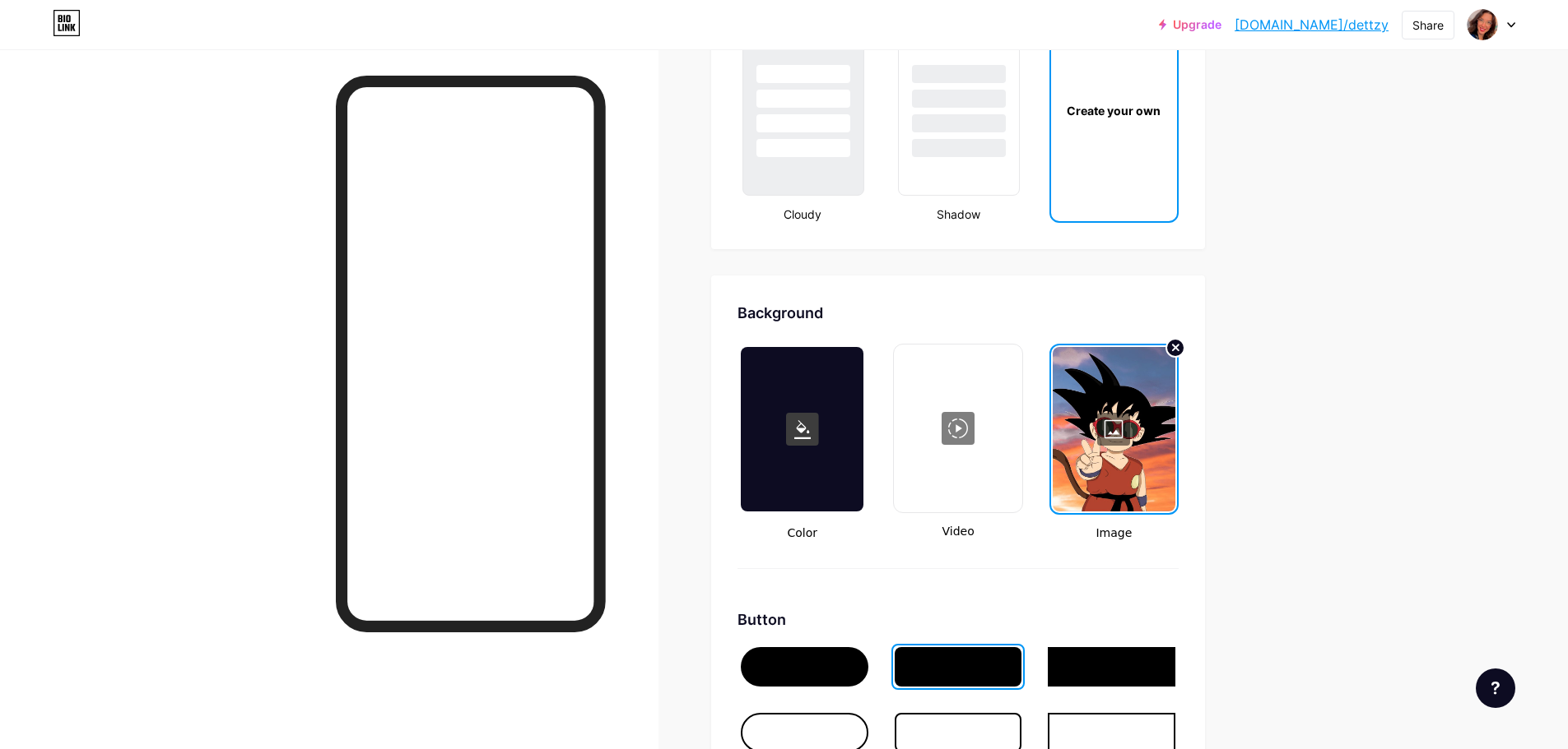
click at [1114, 429] on div at bounding box center [1113, 429] width 122 height 165
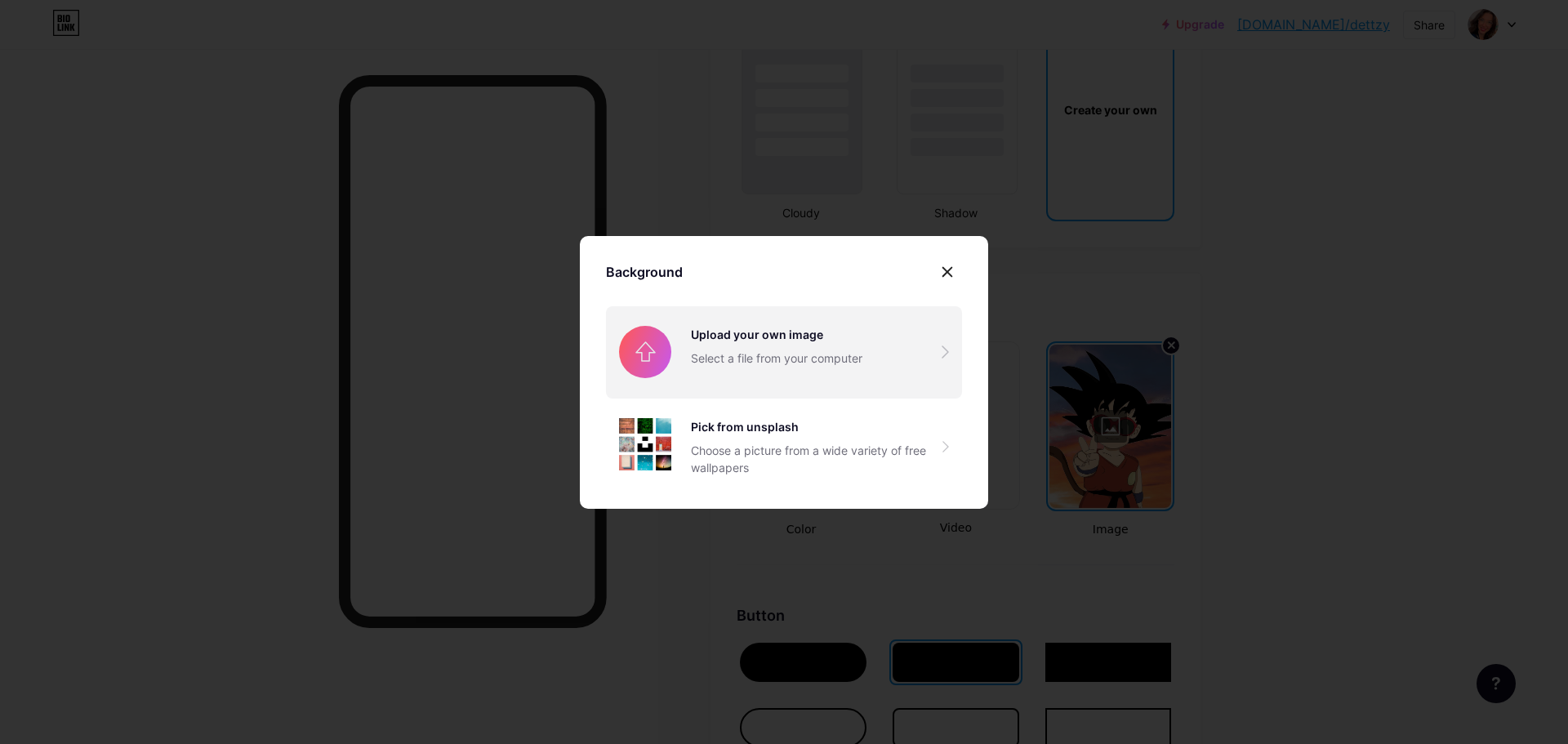
click at [832, 359] on input "file" at bounding box center [783, 352] width 356 height 92
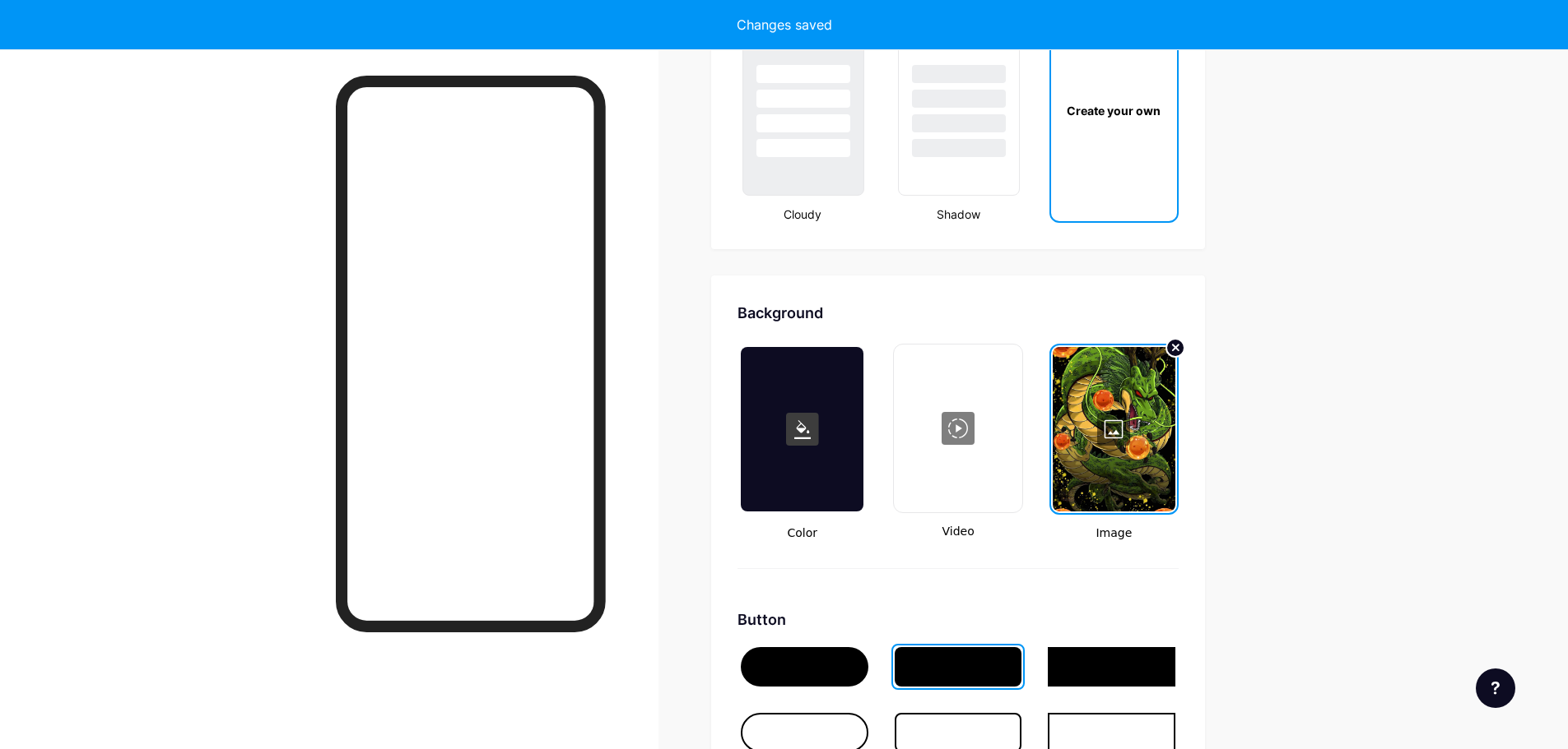
type input "#ffffff"
